Goal: Navigation & Orientation: Go to known website

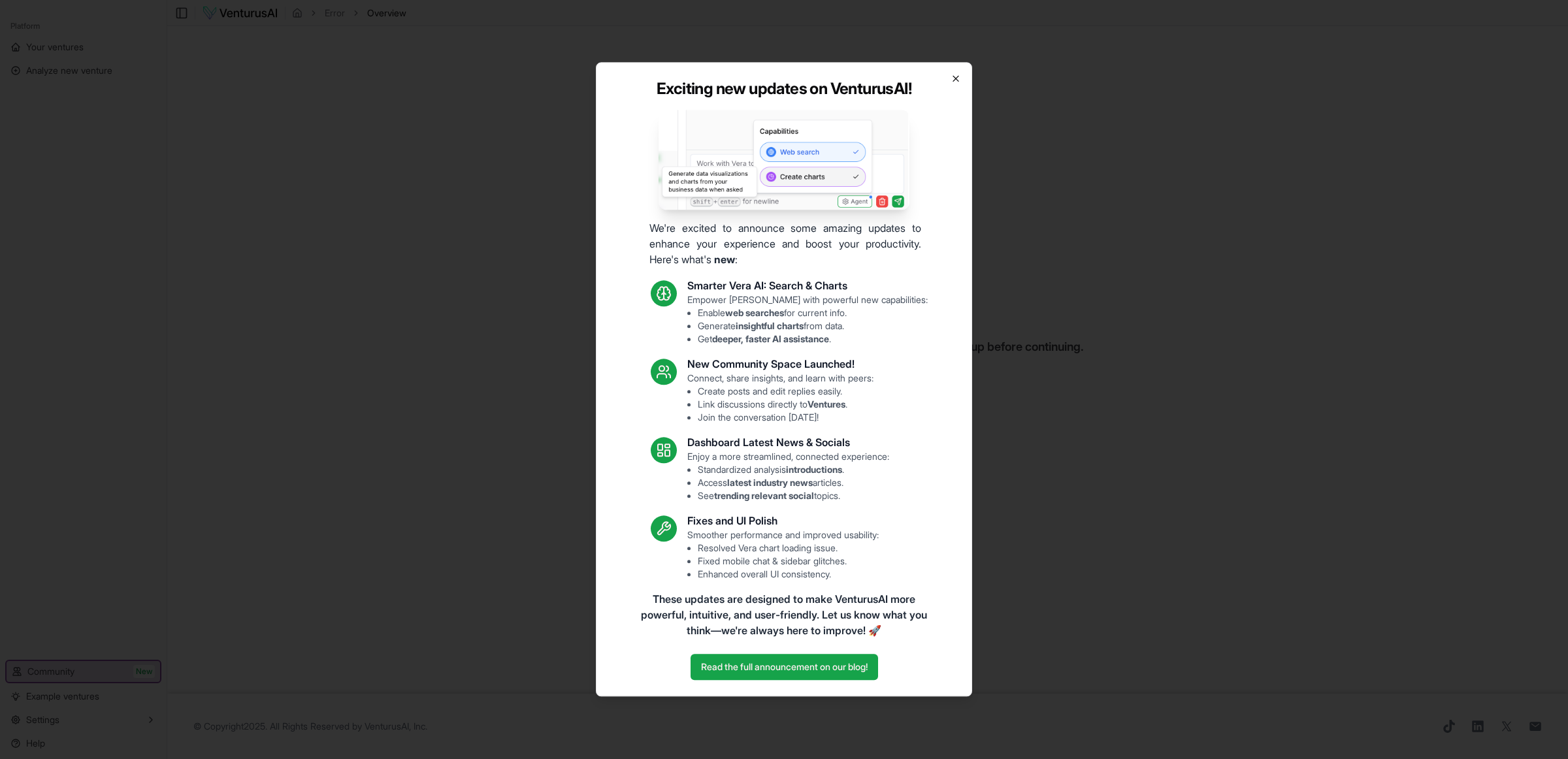
click at [960, 82] on icon "button" at bounding box center [956, 78] width 10 height 10
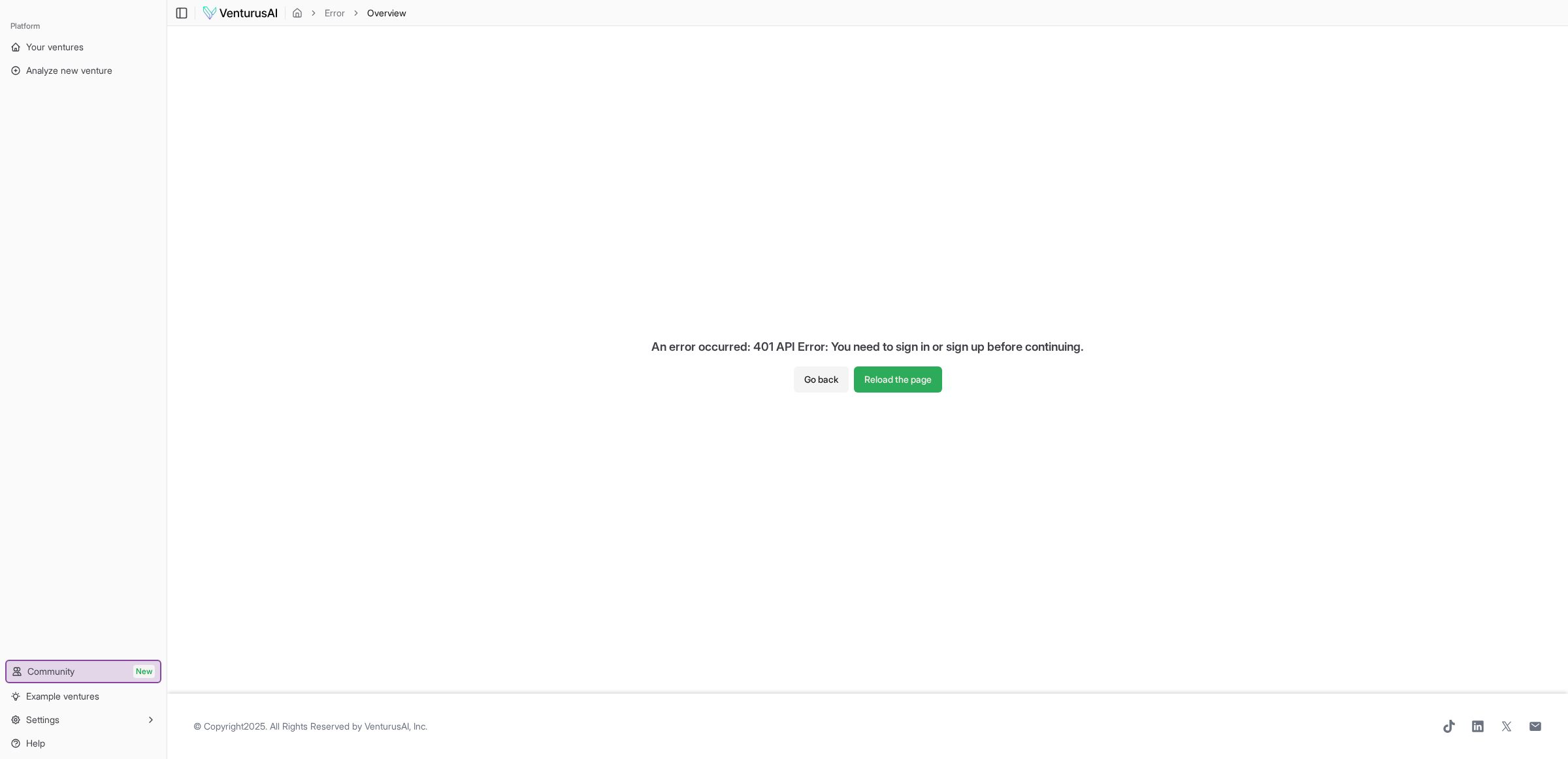
click at [892, 381] on button "Reload the page" at bounding box center [898, 379] width 88 height 26
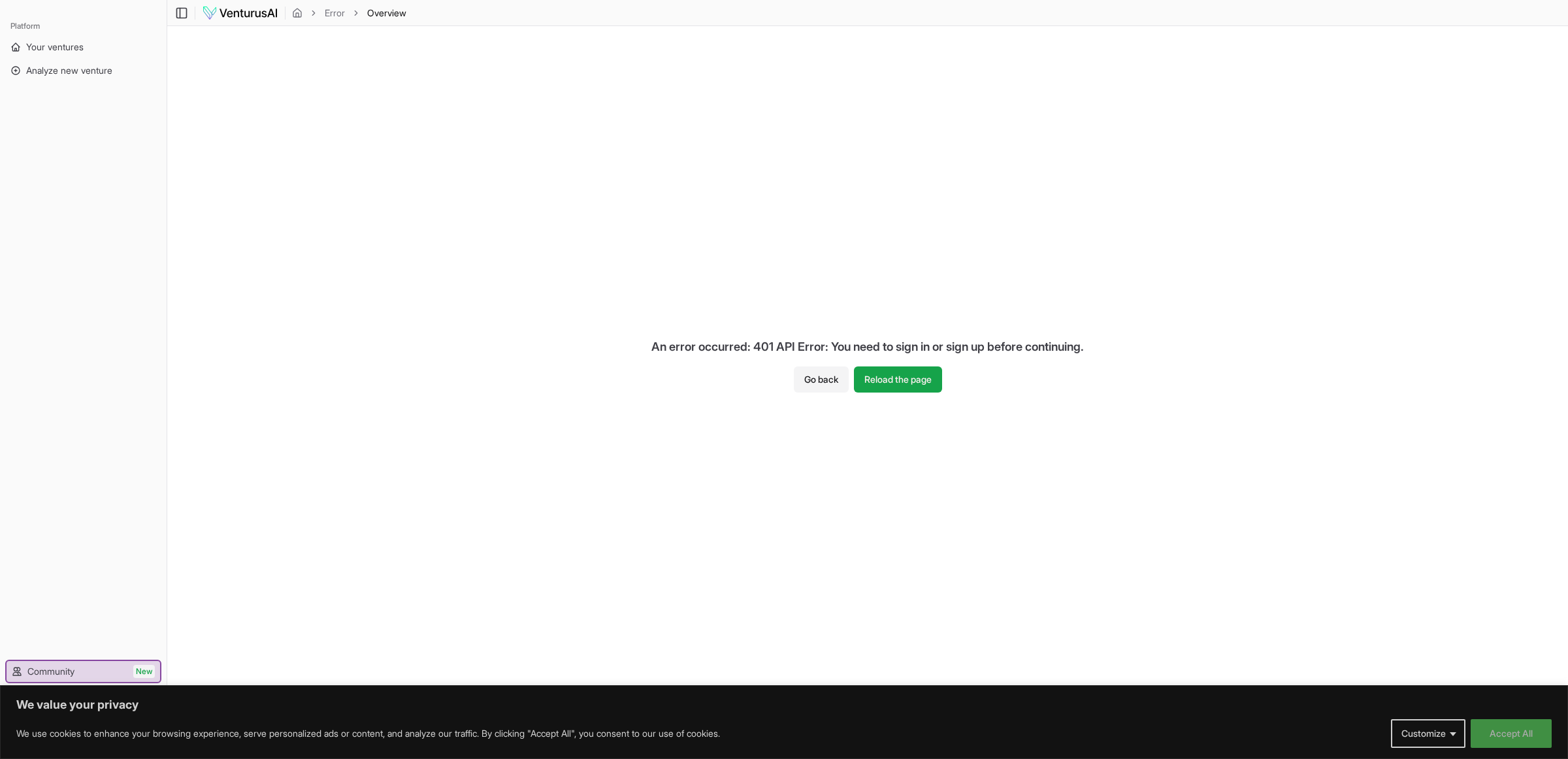
click at [1519, 737] on button "Accept All" at bounding box center [1511, 734] width 81 height 29
